Goal: Task Accomplishment & Management: Manage account settings

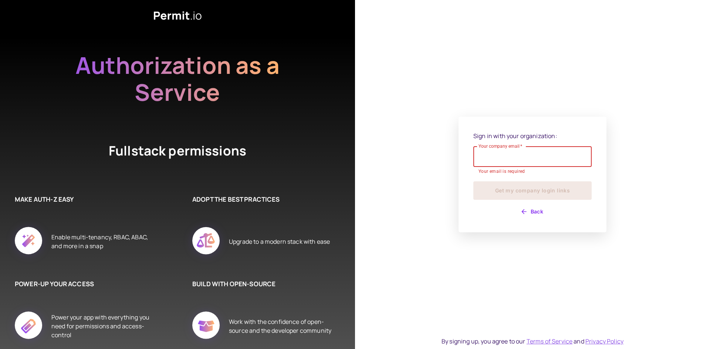
type input "**********"
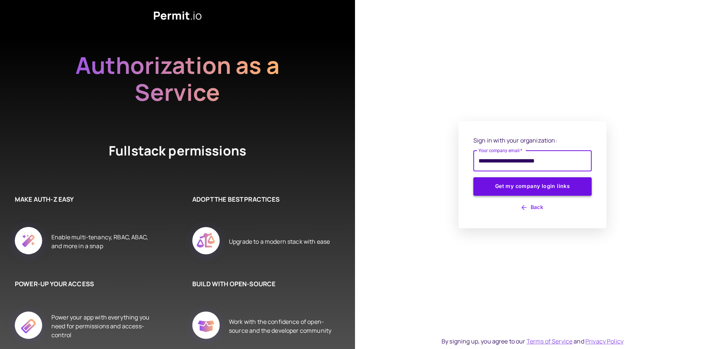
click at [508, 186] on button "Get my company login links" at bounding box center [532, 186] width 118 height 18
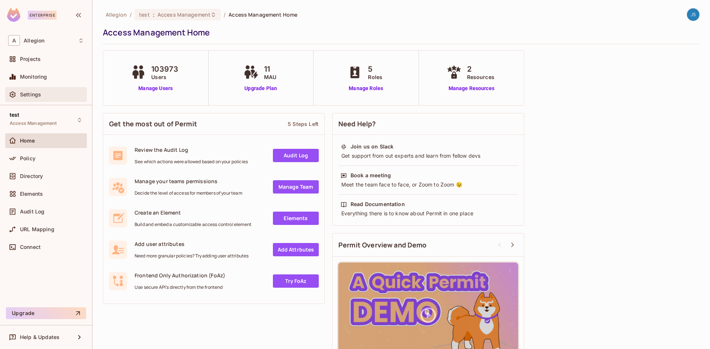
click at [40, 92] on span "Settings" at bounding box center [30, 95] width 21 height 6
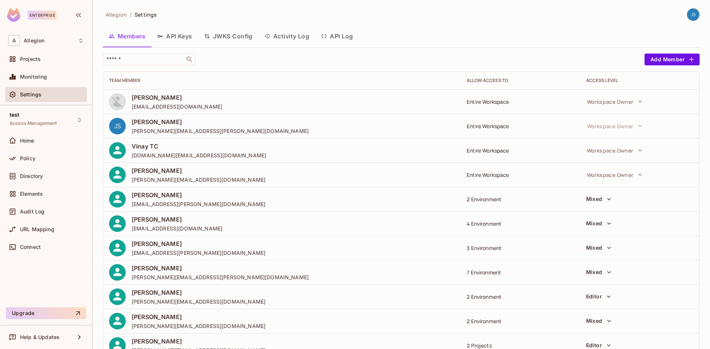
click at [349, 38] on button "API Log" at bounding box center [337, 36] width 44 height 18
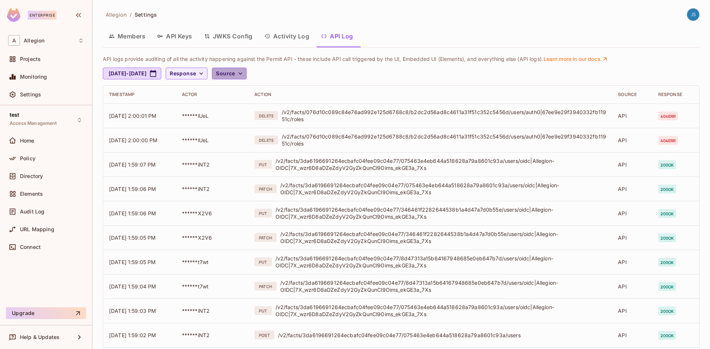
click at [235, 71] on span "Source" at bounding box center [225, 73] width 19 height 9
click at [493, 64] on div at bounding box center [355, 174] width 710 height 349
click at [246, 77] on button "Source" at bounding box center [229, 74] width 34 height 12
click at [220, 64] on div at bounding box center [355, 174] width 710 height 349
click at [224, 74] on div "API logs UI logs Element logs" at bounding box center [355, 74] width 710 height 148
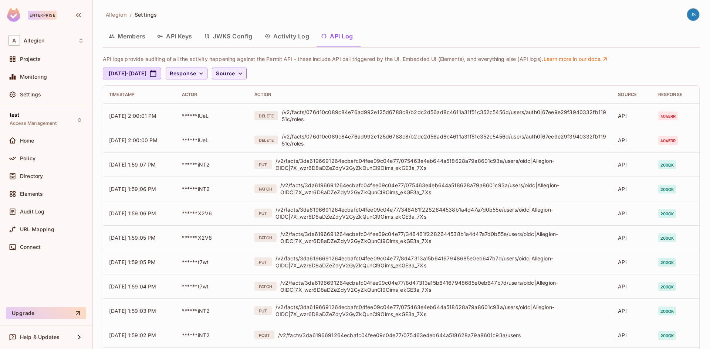
click at [196, 74] on span "Response" at bounding box center [183, 73] width 26 height 9
click at [220, 143] on li "404" at bounding box center [220, 149] width 37 height 16
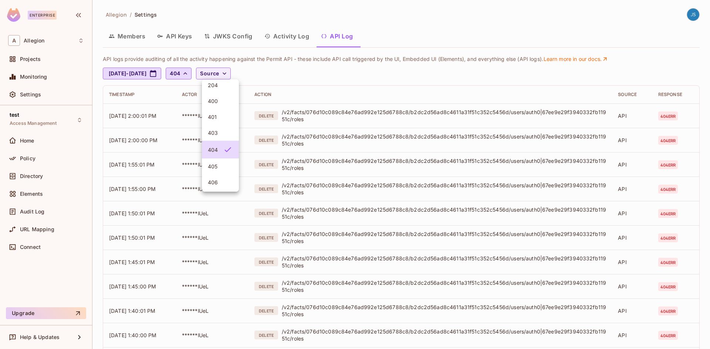
click at [495, 81] on div at bounding box center [355, 174] width 710 height 349
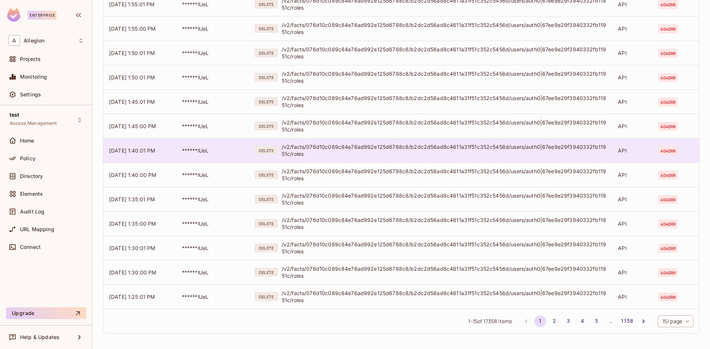
scroll to position [161, 0]
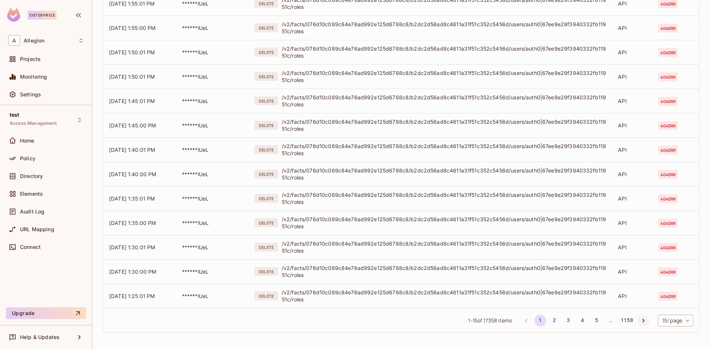
click at [639, 320] on icon "Go to next page" at bounding box center [642, 320] width 7 height 7
click at [639, 321] on icon "Go to next page" at bounding box center [642, 320] width 7 height 7
click at [639, 322] on icon "Go to next page" at bounding box center [642, 320] width 7 height 7
click at [636, 316] on li "pagination navigation" at bounding box center [643, 321] width 14 height 12
click at [637, 316] on button "Go to next page" at bounding box center [643, 321] width 12 height 12
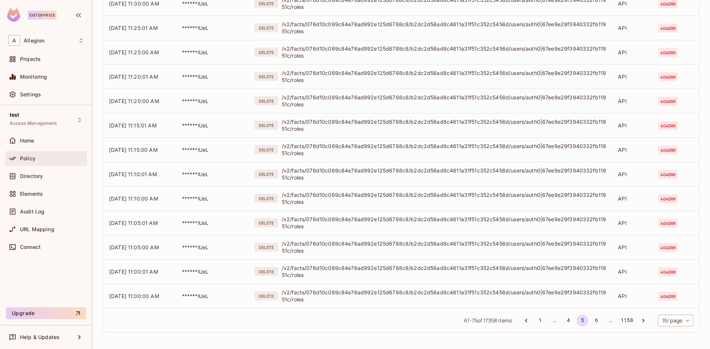
click at [59, 152] on div "Policy" at bounding box center [46, 158] width 82 height 15
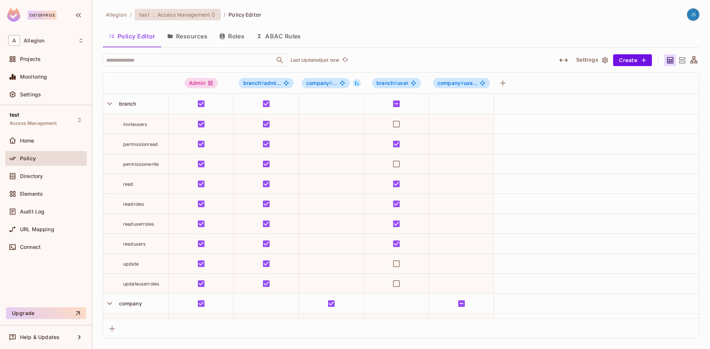
click at [208, 11] on span "Access Management" at bounding box center [183, 14] width 53 height 7
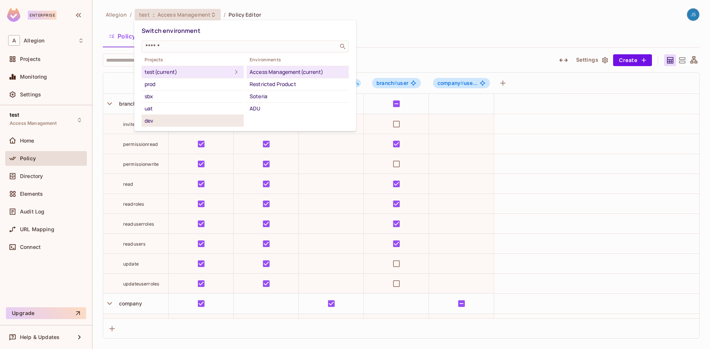
click at [186, 118] on div "dev" at bounding box center [193, 120] width 96 height 9
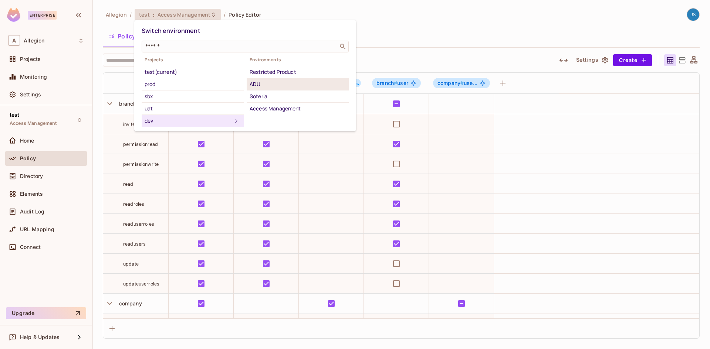
click at [289, 86] on div "ADU" at bounding box center [297, 84] width 96 height 9
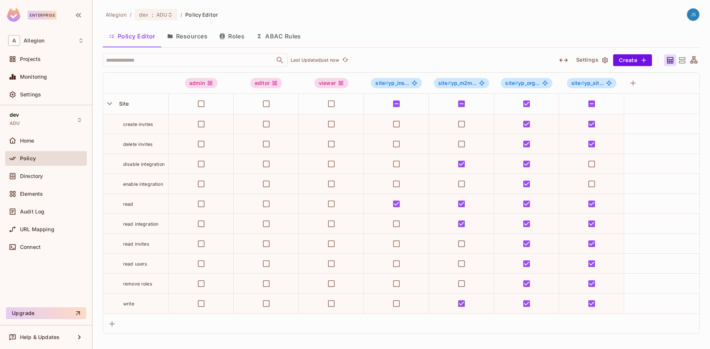
click at [236, 36] on button "Roles" at bounding box center [231, 36] width 37 height 18
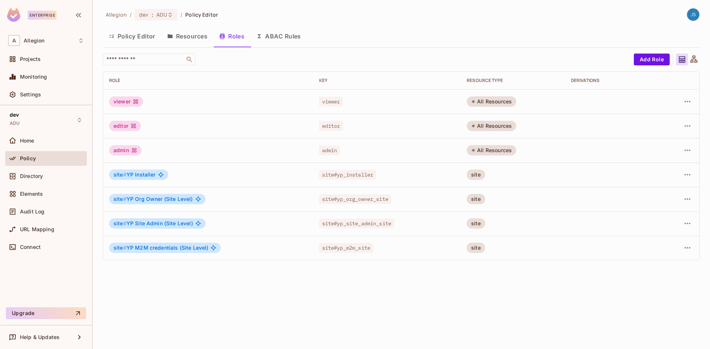
click at [193, 37] on button "Resources" at bounding box center [187, 36] width 52 height 18
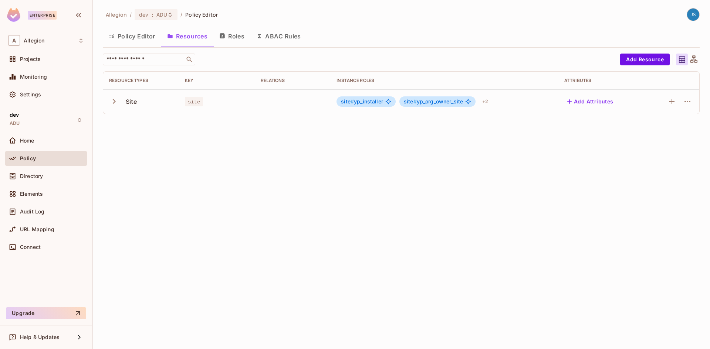
click at [256, 96] on td at bounding box center [293, 101] width 76 height 24
click at [340, 144] on div "Allegion / dev : ADU / Policy Editor Policy Editor Resources Roles ABAC Rules ​…" at bounding box center [400, 174] width 617 height 349
click at [160, 17] on span "ADU" at bounding box center [161, 14] width 11 height 7
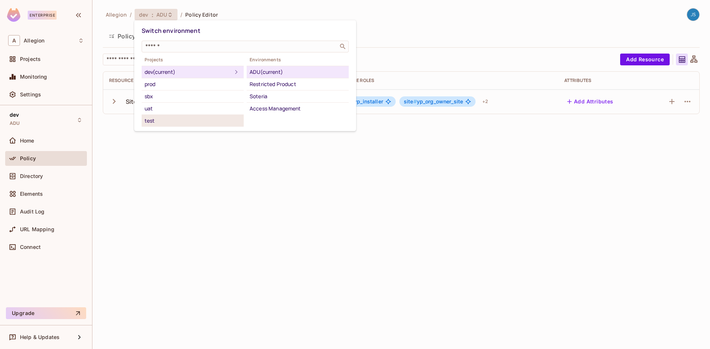
click at [181, 124] on div "test" at bounding box center [193, 120] width 96 height 9
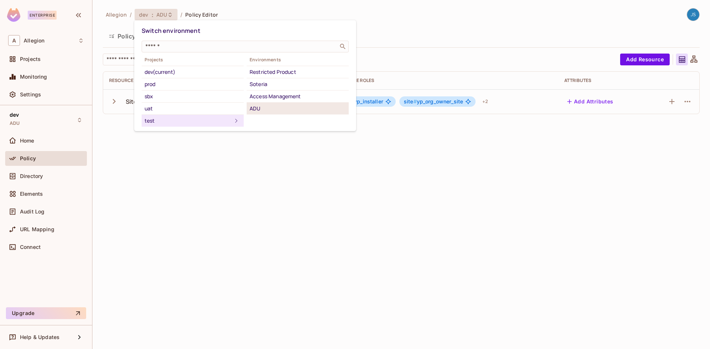
click at [291, 108] on div "ADU" at bounding box center [297, 108] width 96 height 9
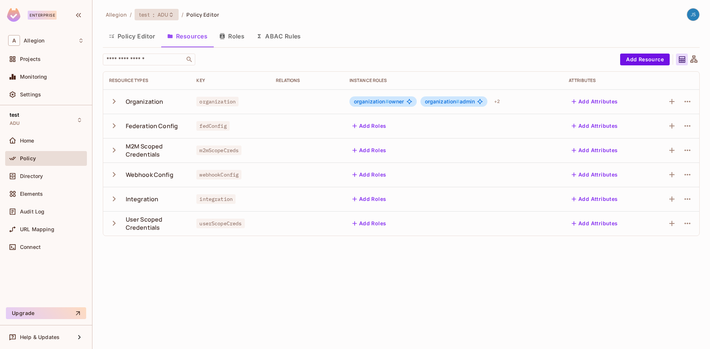
click at [166, 15] on span "ADU" at bounding box center [162, 14] width 11 height 7
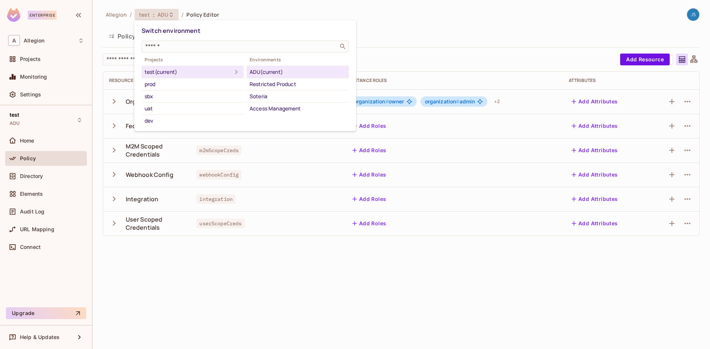
click at [486, 37] on div at bounding box center [355, 174] width 710 height 349
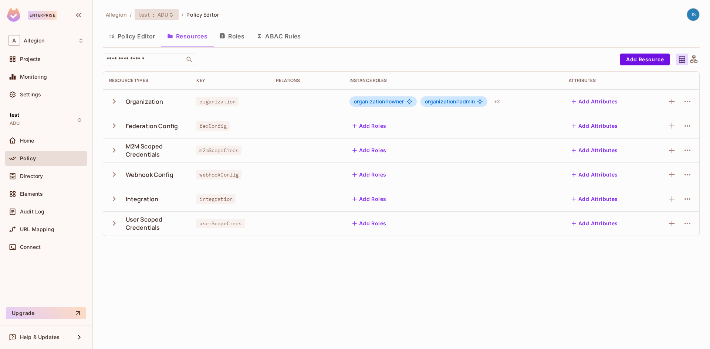
click at [168, 14] on icon at bounding box center [171, 15] width 6 height 6
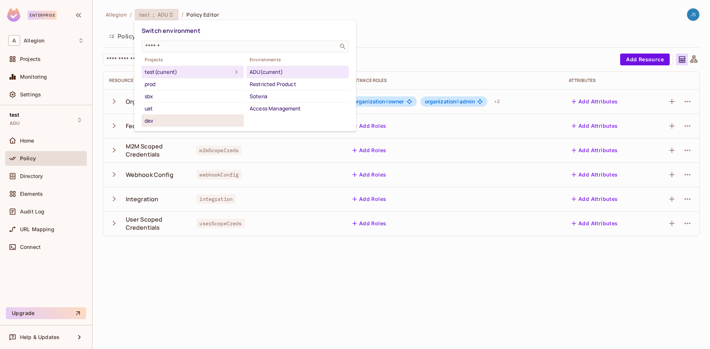
click at [181, 125] on div "dev" at bounding box center [193, 120] width 96 height 9
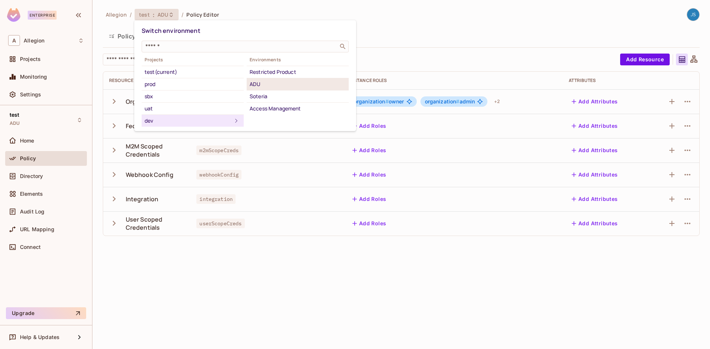
click at [282, 85] on div "ADU" at bounding box center [297, 84] width 96 height 9
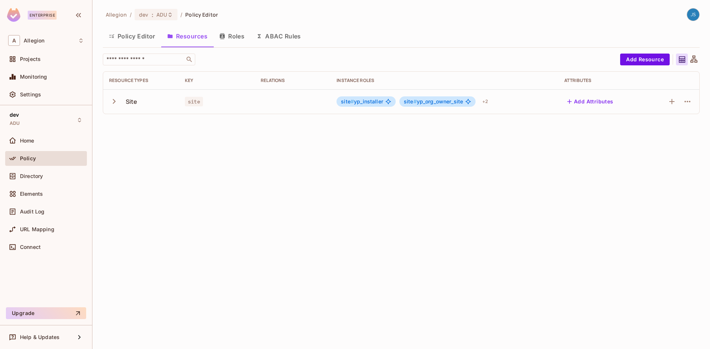
click at [194, 102] on span "site" at bounding box center [194, 102] width 18 height 10
click at [207, 134] on div "Allegion / dev : ADU / Policy Editor Policy Editor Resources Roles ABAC Rules ​…" at bounding box center [400, 174] width 617 height 349
click at [164, 11] on div "dev : ADU" at bounding box center [156, 14] width 43 height 11
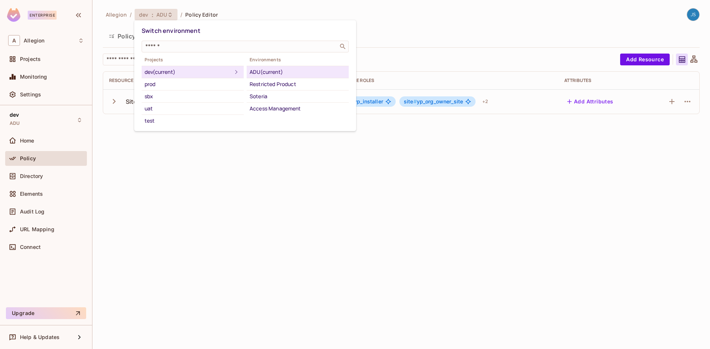
click at [183, 225] on div at bounding box center [355, 174] width 710 height 349
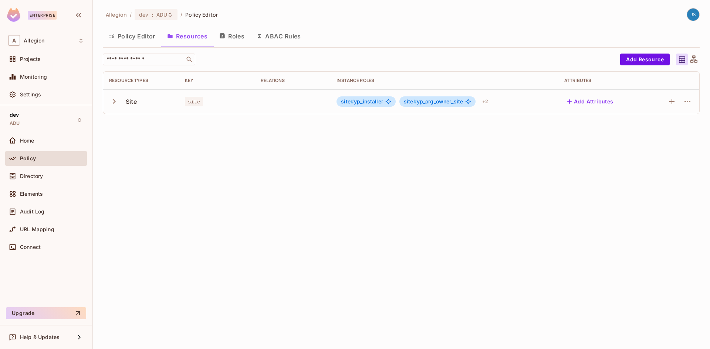
click at [149, 137] on div "Allegion / dev : ADU / Policy Editor Policy Editor Resources Roles ABAC Rules ​…" at bounding box center [400, 174] width 617 height 349
click at [214, 166] on div "Allegion / dev : ADU / Policy Editor Policy Editor Resources Roles ABAC Rules ​…" at bounding box center [400, 174] width 617 height 349
click at [212, 167] on div "Allegion / dev : ADU / Policy Editor Policy Editor Resources Roles ABAC Rules ​…" at bounding box center [400, 174] width 617 height 349
click at [166, 21] on div "Allegion / dev : ADU / Policy Editor" at bounding box center [160, 14] width 115 height 13
click at [165, 11] on div "dev : ADU" at bounding box center [156, 14] width 43 height 11
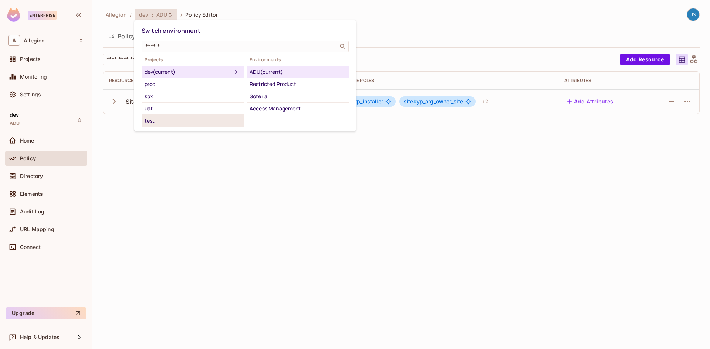
click at [169, 122] on div "test" at bounding box center [193, 120] width 96 height 9
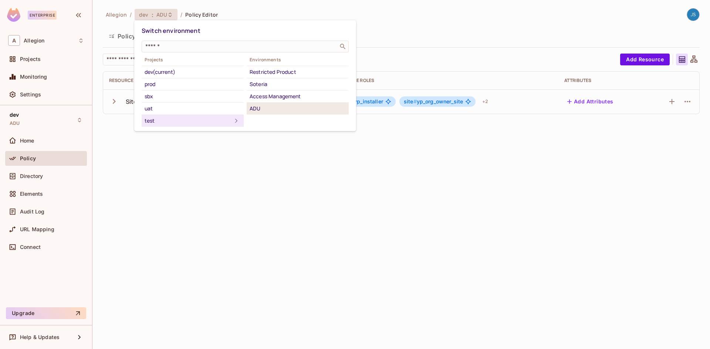
click at [269, 111] on div "ADU" at bounding box center [297, 108] width 96 height 9
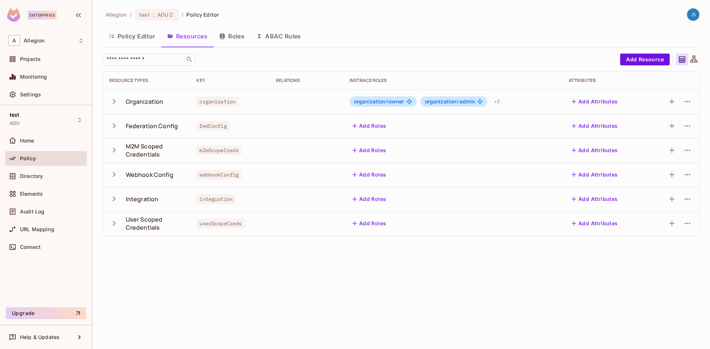
click at [305, 264] on div "Allegion / test : ADU / Policy Editor Policy Editor Resources Roles ABAC Rules …" at bounding box center [400, 174] width 617 height 349
click at [112, 102] on icon "button" at bounding box center [114, 101] width 10 height 10
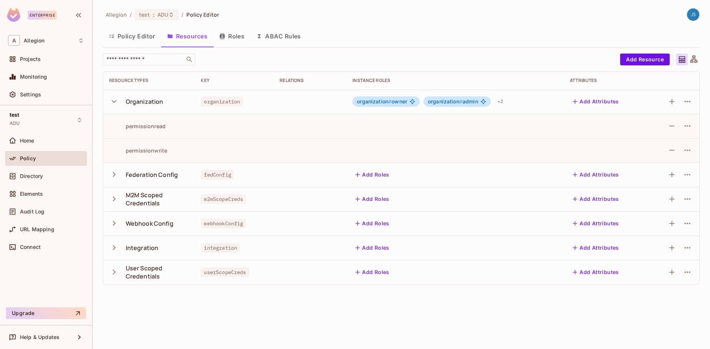
click at [229, 34] on button "Roles" at bounding box center [231, 36] width 37 height 18
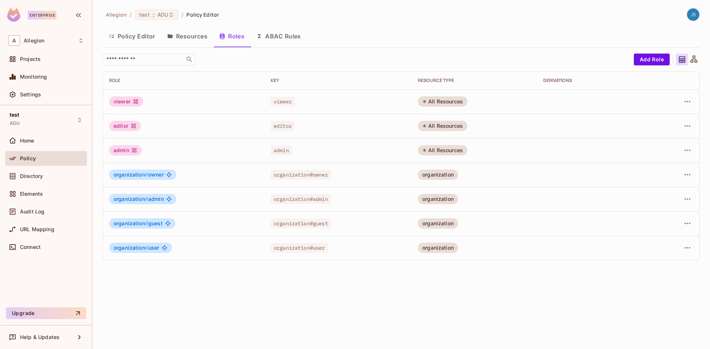
click at [144, 35] on button "Policy Editor" at bounding box center [132, 36] width 58 height 18
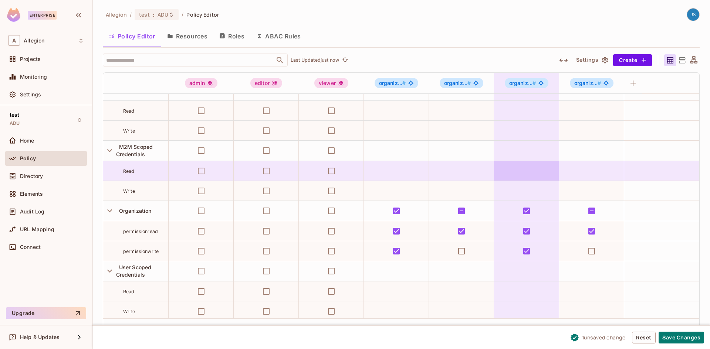
scroll to position [142, 0]
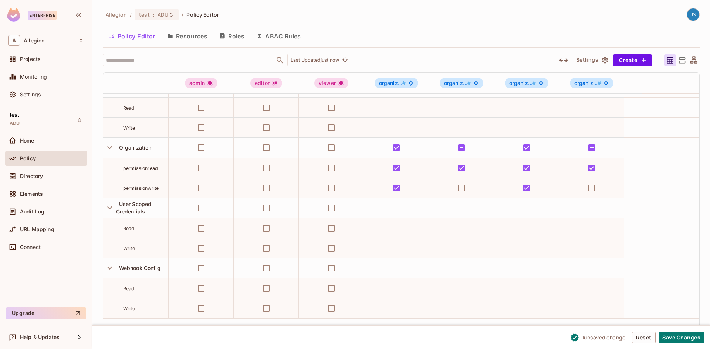
click at [195, 32] on button "Resources" at bounding box center [187, 36] width 52 height 18
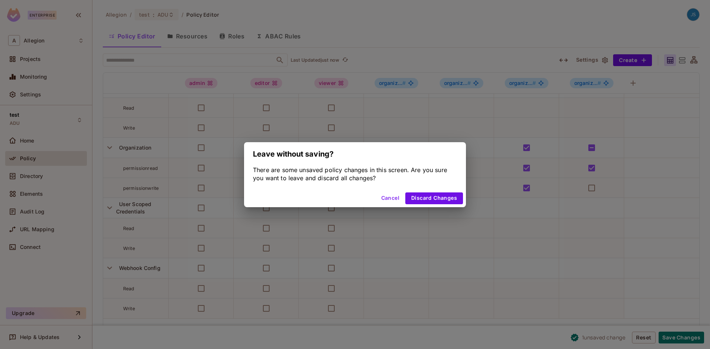
click at [387, 198] on button "Cancel" at bounding box center [390, 199] width 24 height 12
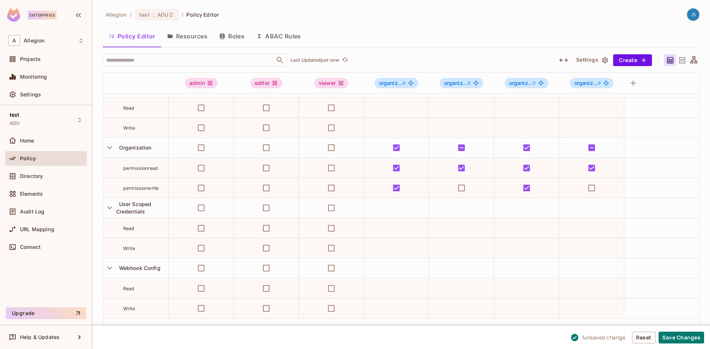
click at [181, 35] on button "Resources" at bounding box center [187, 36] width 52 height 18
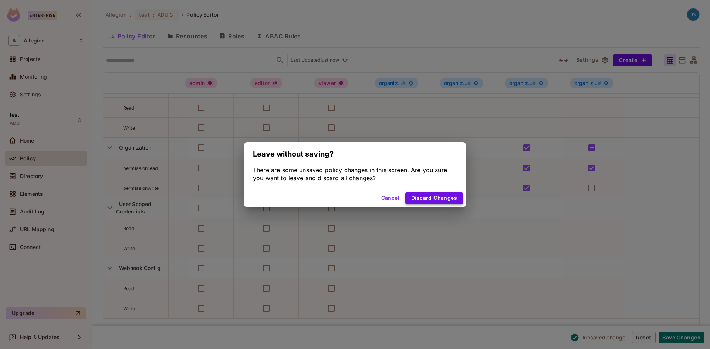
click at [456, 200] on button "Discard Changes" at bounding box center [434, 199] width 58 height 12
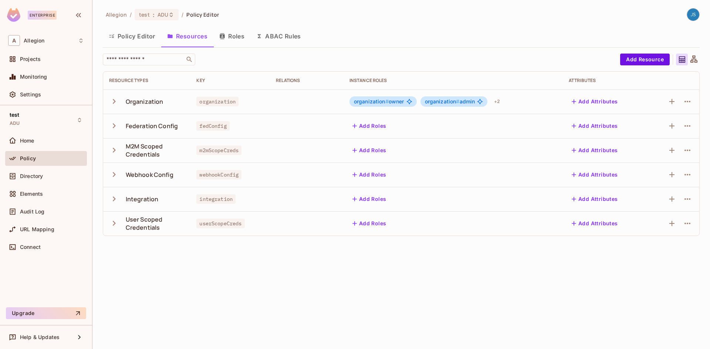
click at [266, 98] on td "organization" at bounding box center [229, 101] width 79 height 24
click at [164, 15] on span "ADU" at bounding box center [162, 14] width 11 height 7
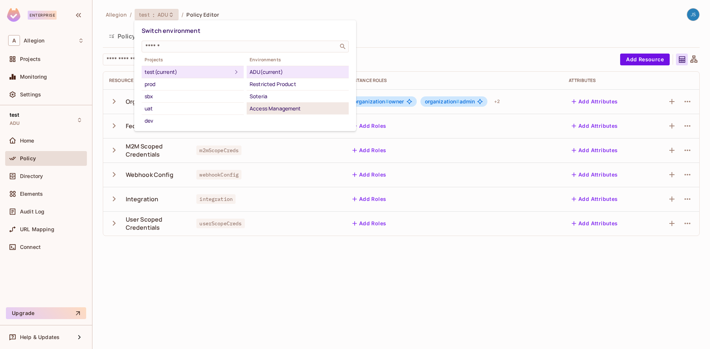
click at [269, 105] on div "Access Management" at bounding box center [297, 108] width 96 height 9
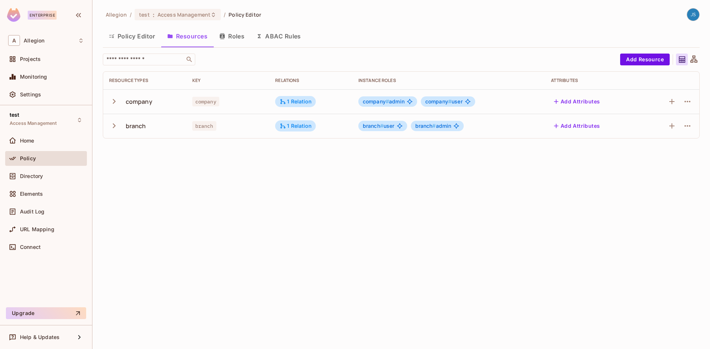
click at [395, 103] on span "company # admin" at bounding box center [384, 102] width 42 height 6
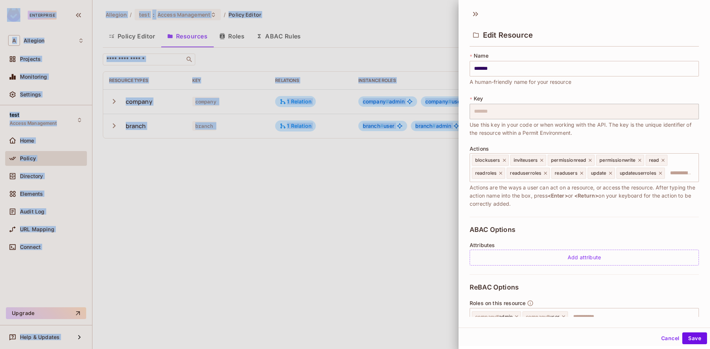
click at [395, 103] on div at bounding box center [355, 174] width 710 height 349
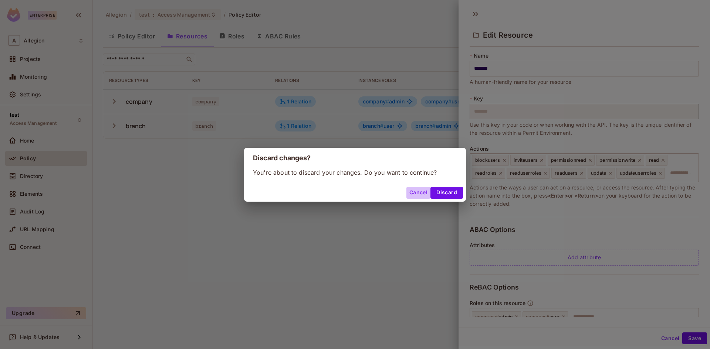
click at [413, 192] on button "Cancel" at bounding box center [418, 193] width 24 height 12
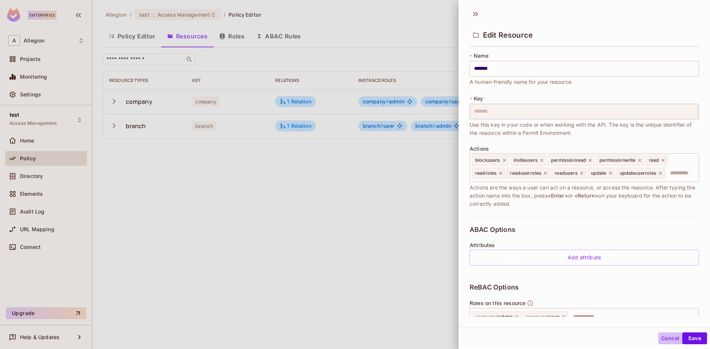
click at [666, 343] on button "Cancel" at bounding box center [670, 339] width 24 height 12
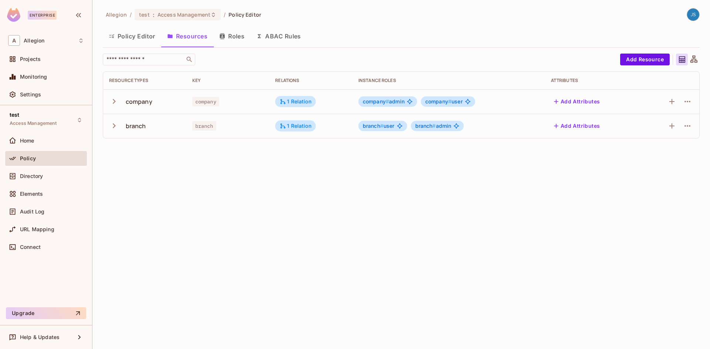
click at [115, 99] on icon "button" at bounding box center [114, 101] width 10 height 10
